Goal: Find specific fact

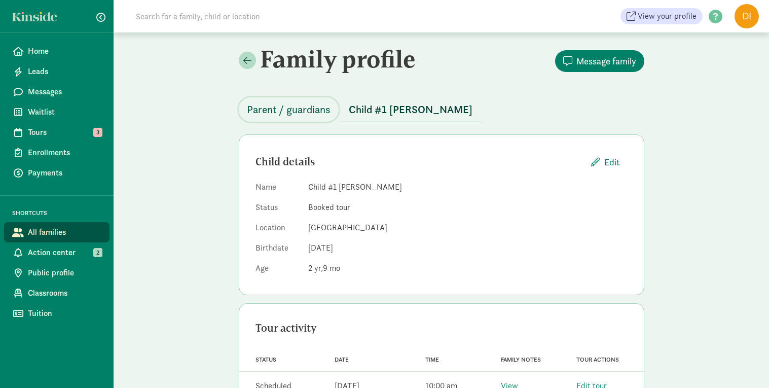
click at [276, 113] on span "Parent / guardians" at bounding box center [289, 109] width 84 height 16
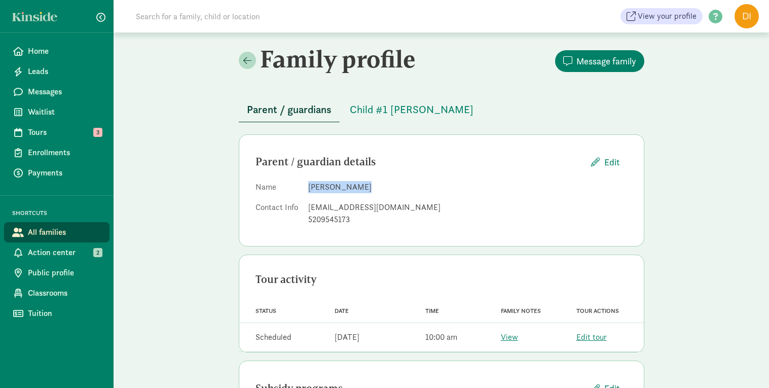
drag, startPoint x: 358, startPoint y: 186, endPoint x: 310, endPoint y: 182, distance: 47.9
click at [310, 182] on dd "[PERSON_NAME]" at bounding box center [468, 187] width 320 height 12
copy dd "[PERSON_NAME]"
click at [373, 109] on span "Child #1 [PERSON_NAME]" at bounding box center [412, 109] width 124 height 16
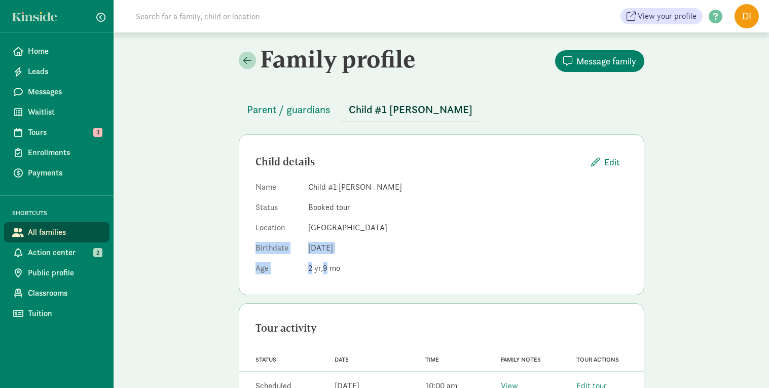
drag, startPoint x: 346, startPoint y: 272, endPoint x: 253, endPoint y: 248, distance: 96.4
click at [253, 248] on div "Child details Edit Name Child #1 [PERSON_NAME] Status Booked tour Location Clim…" at bounding box center [442, 214] width 406 height 161
copy dl "Birthdate [DEMOGRAPHIC_DATA] Age [DEMOGRAPHIC_DATA] 9"
click at [459, 171] on div "Child details Edit" at bounding box center [442, 162] width 372 height 22
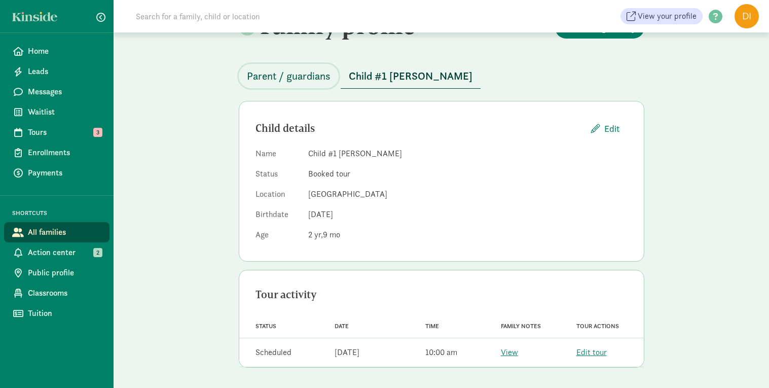
click at [304, 76] on span "Parent / guardians" at bounding box center [289, 76] width 84 height 16
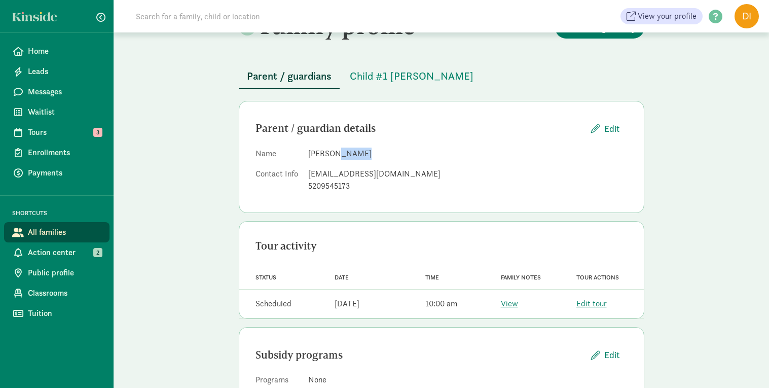
drag, startPoint x: 360, startPoint y: 153, endPoint x: 335, endPoint y: 152, distance: 25.4
click at [335, 152] on dd "[PERSON_NAME]" at bounding box center [468, 154] width 320 height 12
copy dd "[PERSON_NAME]"
drag, startPoint x: 382, startPoint y: 173, endPoint x: 310, endPoint y: 168, distance: 72.2
click at [310, 168] on div "[EMAIL_ADDRESS][DOMAIN_NAME]" at bounding box center [468, 174] width 320 height 12
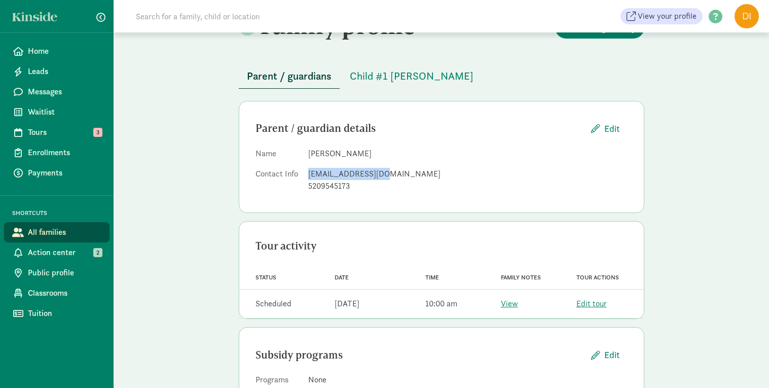
copy div "[EMAIL_ADDRESS][DOMAIN_NAME]"
click at [354, 187] on div "5209545173" at bounding box center [468, 186] width 320 height 12
drag, startPoint x: 353, startPoint y: 183, endPoint x: 303, endPoint y: 198, distance: 51.4
click at [303, 198] on div "Parent / guardian details Edit Name [PERSON_NAME] Contact Info [EMAIL_ADDRESS][…" at bounding box center [442, 157] width 406 height 112
click at [356, 198] on div "Parent / guardian details Edit Name [PERSON_NAME] Contact Info [EMAIL_ADDRESS][…" at bounding box center [442, 157] width 406 height 112
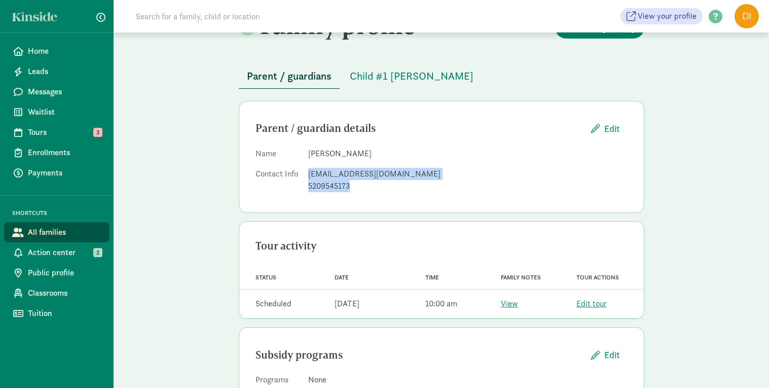
click at [350, 186] on div "5209545173" at bounding box center [468, 186] width 320 height 12
drag, startPoint x: 350, startPoint y: 186, endPoint x: 308, endPoint y: 190, distance: 42.3
click at [308, 190] on div "5209545173" at bounding box center [468, 186] width 320 height 12
copy div "5209545173"
